Goal: Task Accomplishment & Management: Use online tool/utility

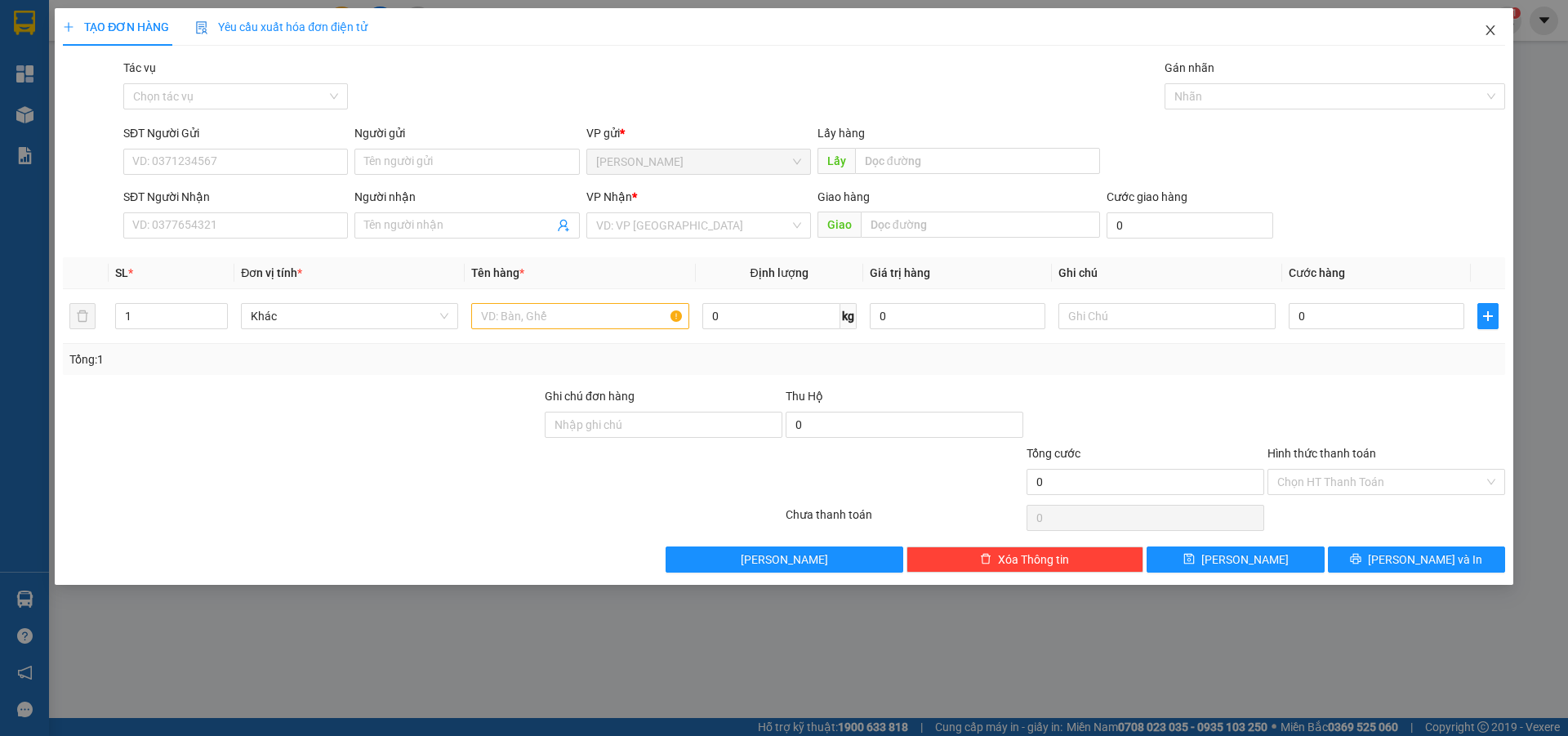
click at [1496, 35] on icon "close" at bounding box center [1491, 31] width 13 height 13
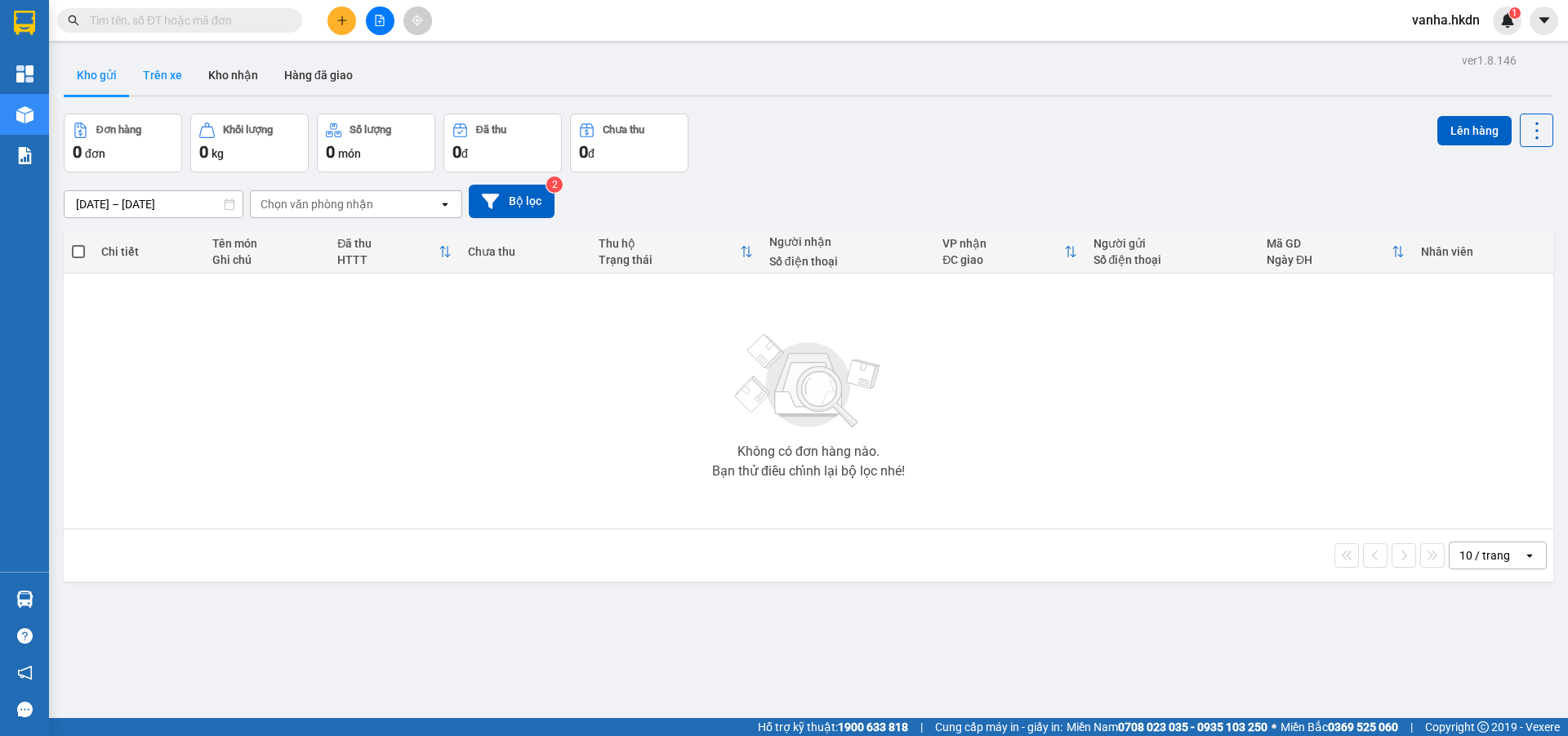
click at [174, 71] on button "Trên xe" at bounding box center [162, 74] width 66 height 39
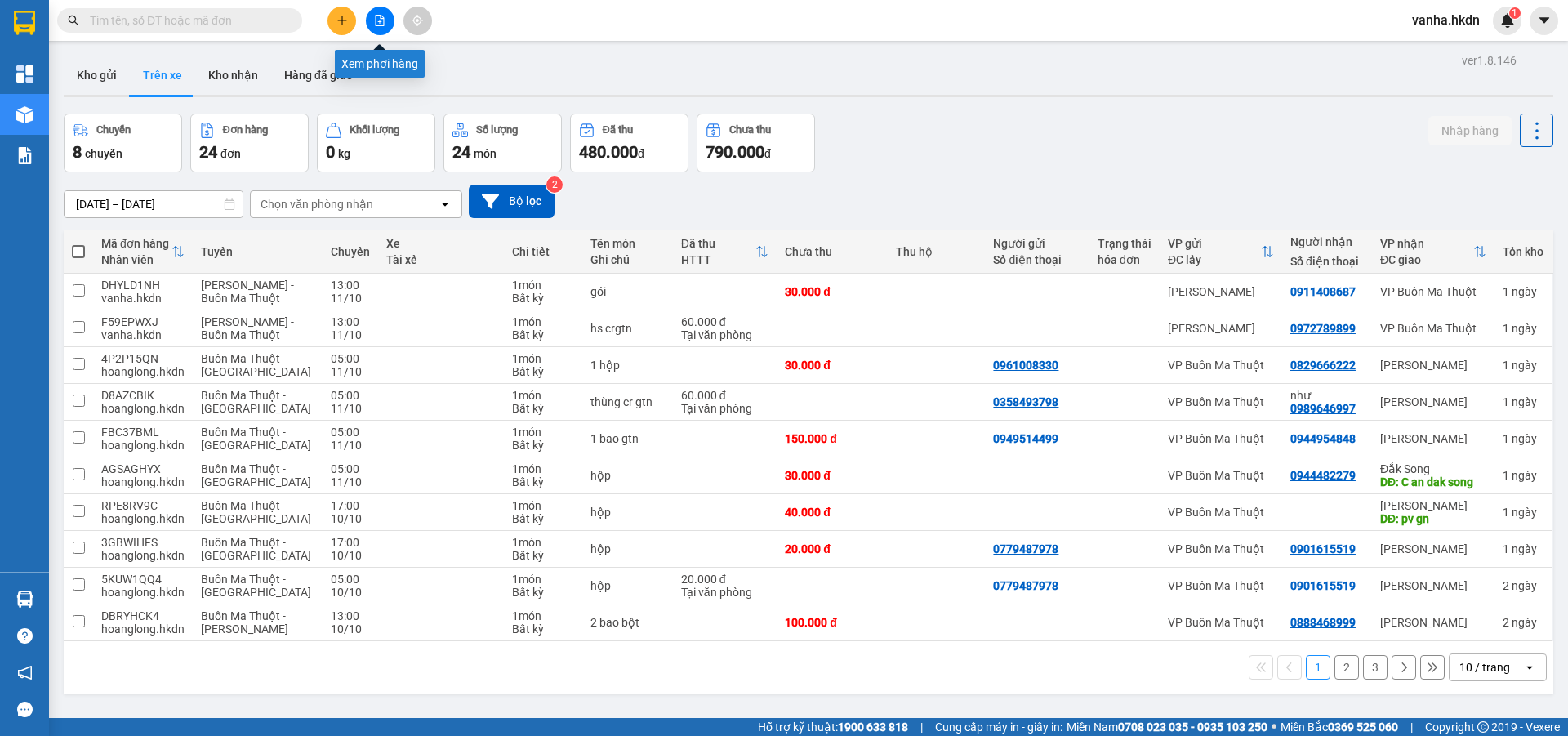
click at [382, 18] on icon "file-add" at bounding box center [379, 20] width 11 height 11
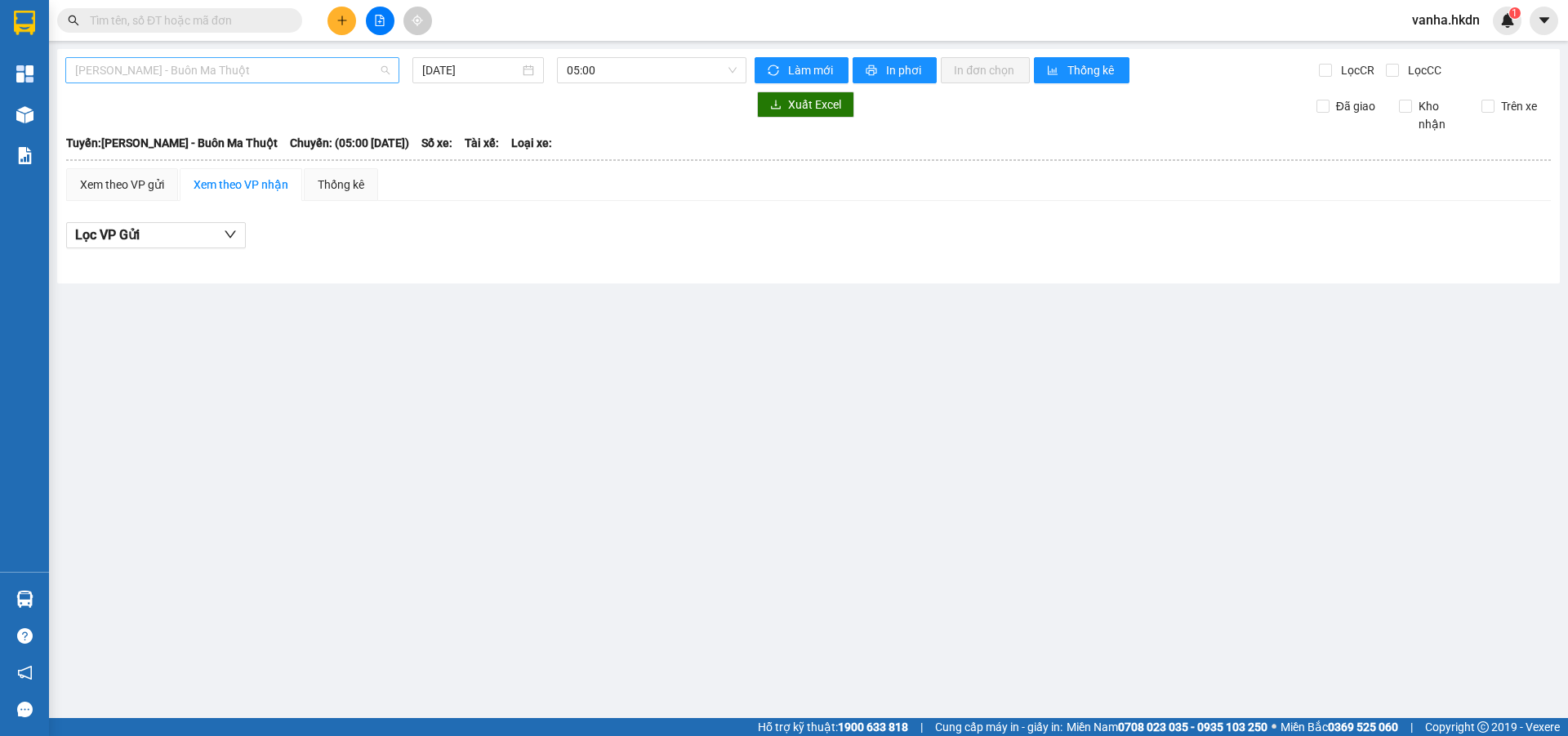
click at [332, 81] on span "Gia Nghĩa - Buôn Ma Thuột" at bounding box center [233, 71] width 315 height 25
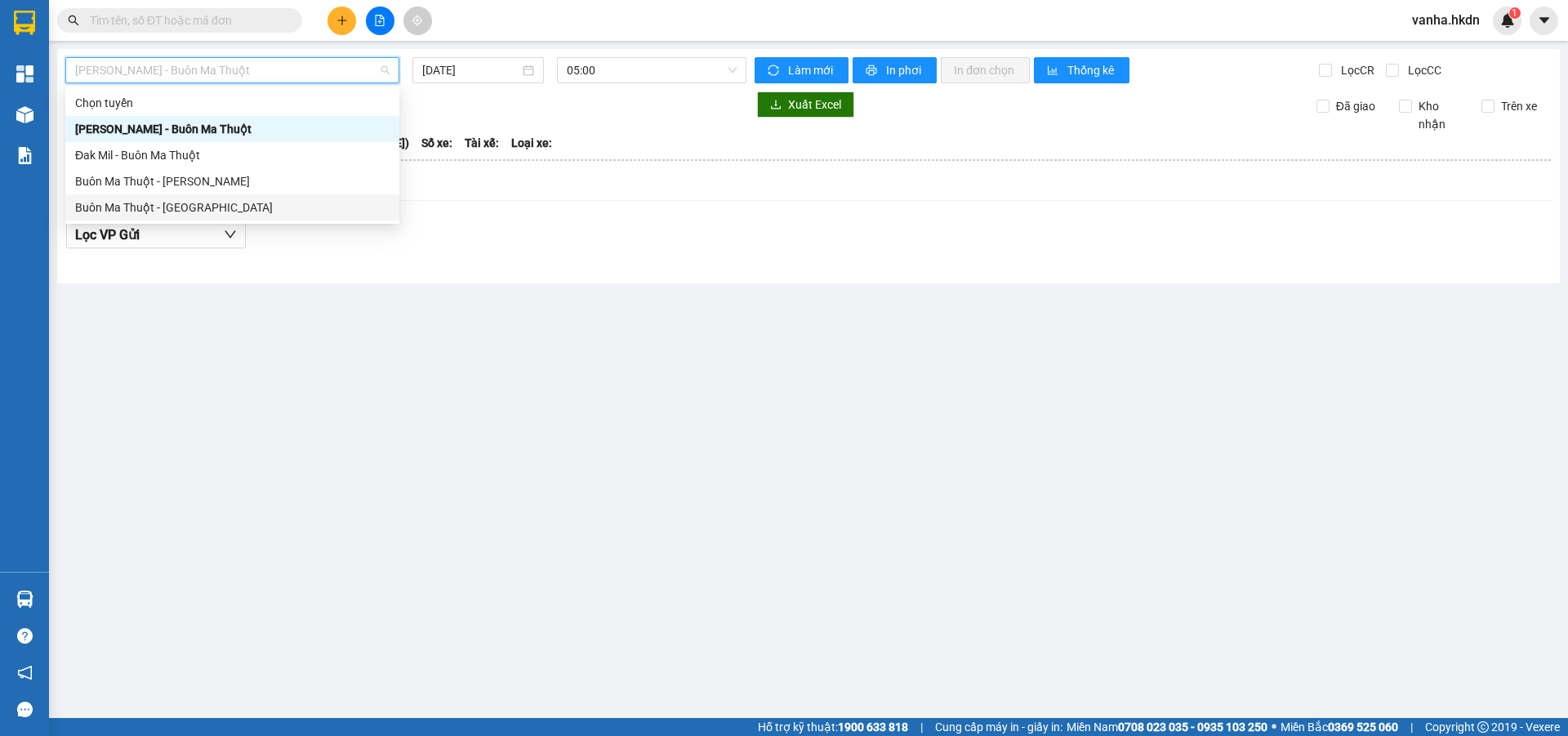
click at [221, 207] on div "Buôn Ma Thuột - Gia Nghĩa" at bounding box center [233, 207] width 315 height 18
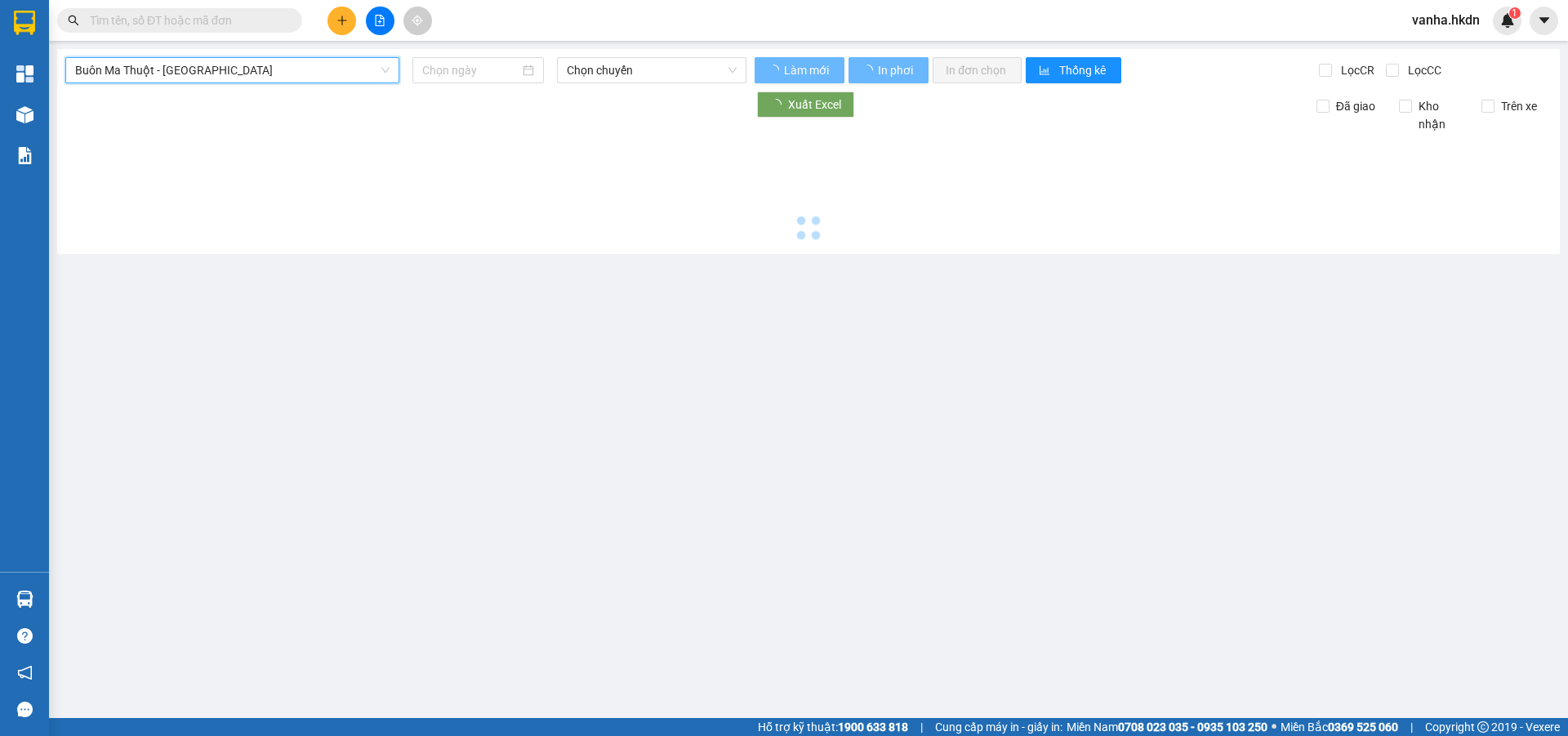
type input "12/10/2025"
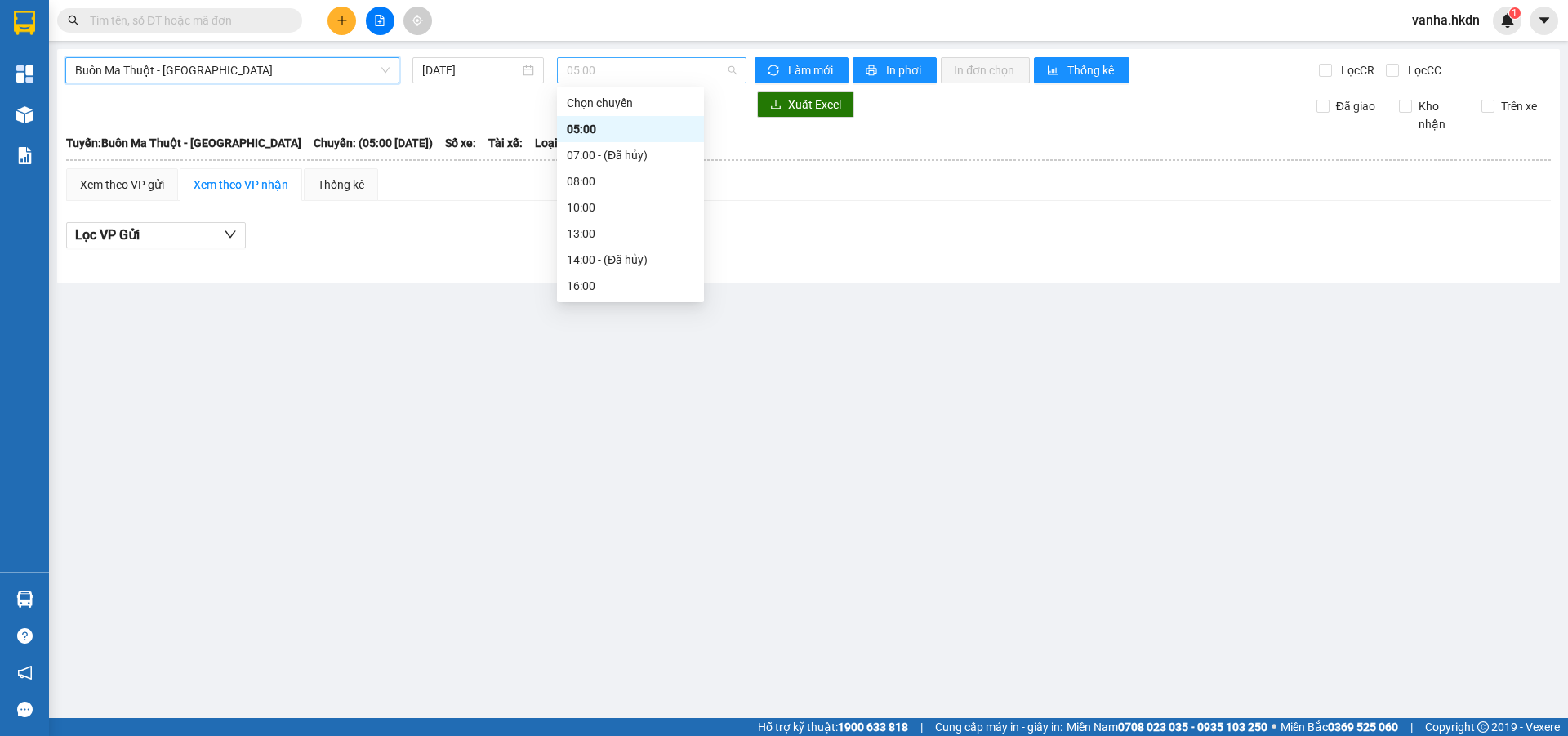
click at [651, 69] on span "05:00" at bounding box center [652, 71] width 170 height 25
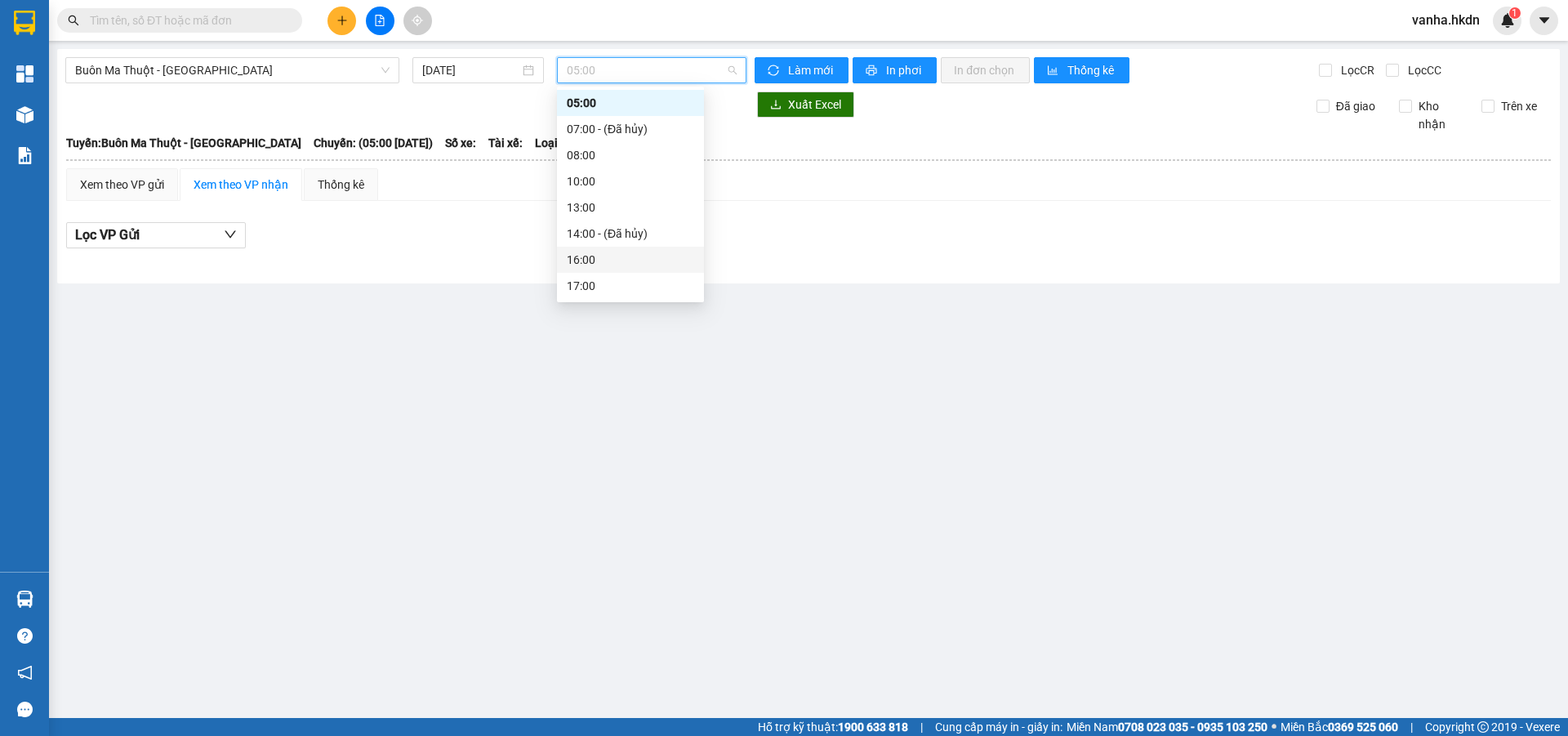
click at [578, 265] on div "16:00" at bounding box center [631, 259] width 128 height 18
click at [661, 72] on span "16:00" at bounding box center [652, 71] width 170 height 25
click at [574, 288] on div "17:00" at bounding box center [631, 286] width 128 height 18
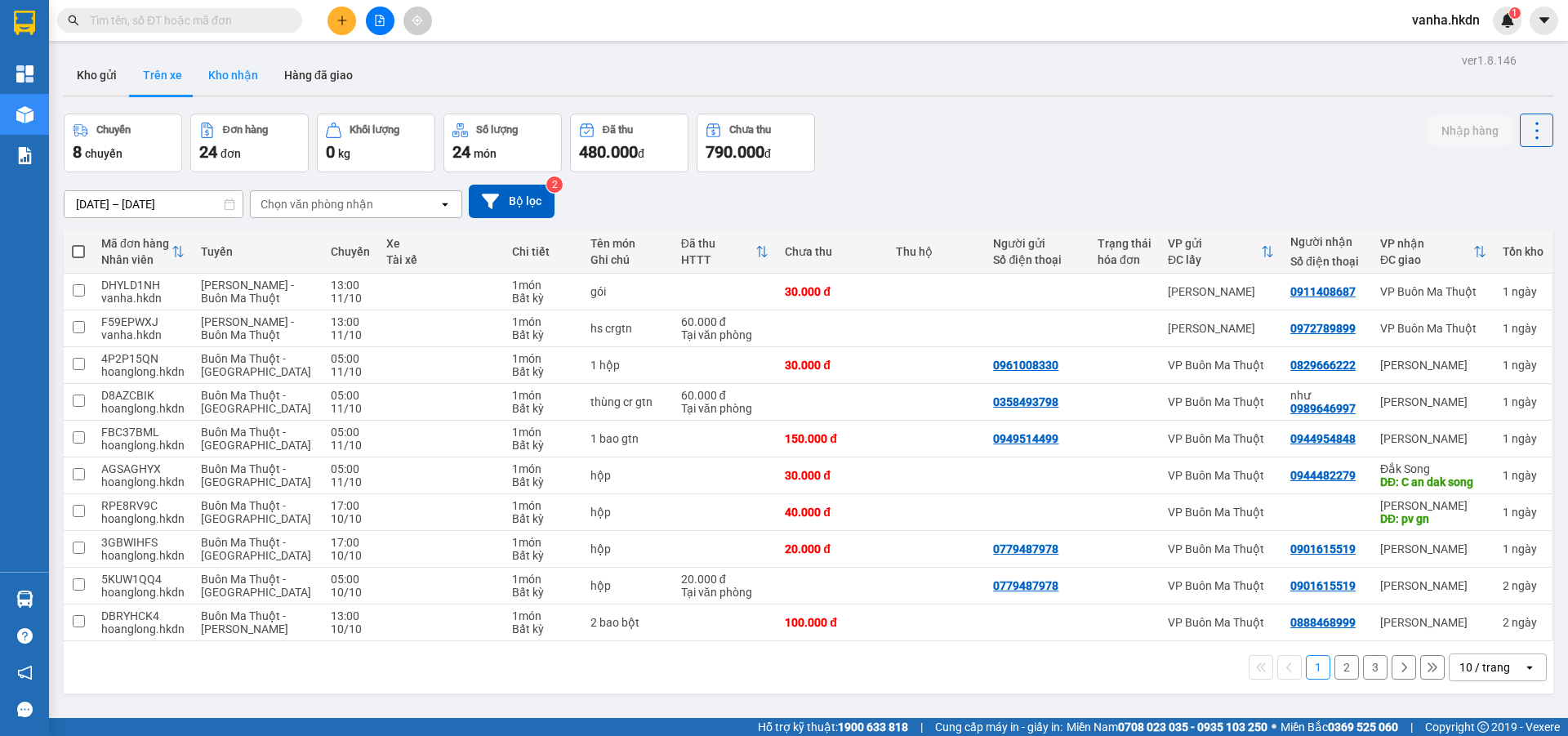
click at [235, 72] on button "Kho nhận" at bounding box center [234, 74] width 76 height 39
